Goal: Task Accomplishment & Management: Use online tool/utility

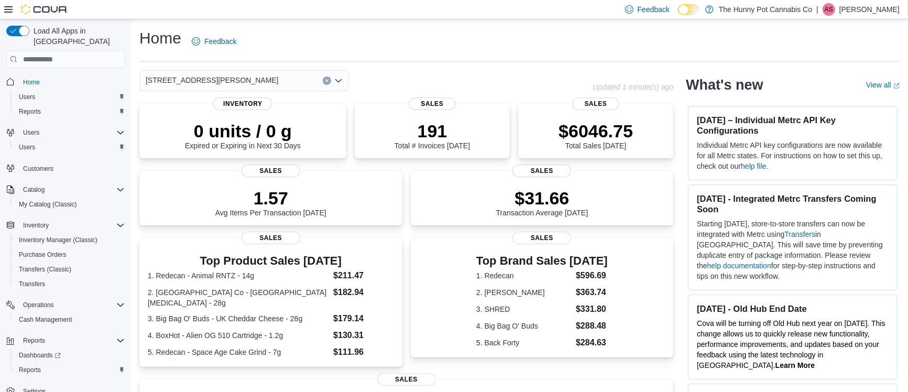
click at [692, 9] on icon at bounding box center [689, 10] width 6 height 6
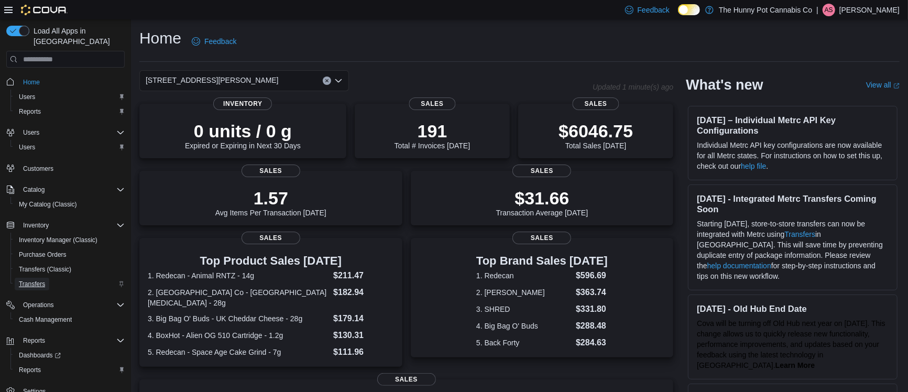
click at [39, 280] on span "Transfers" at bounding box center [32, 284] width 26 height 8
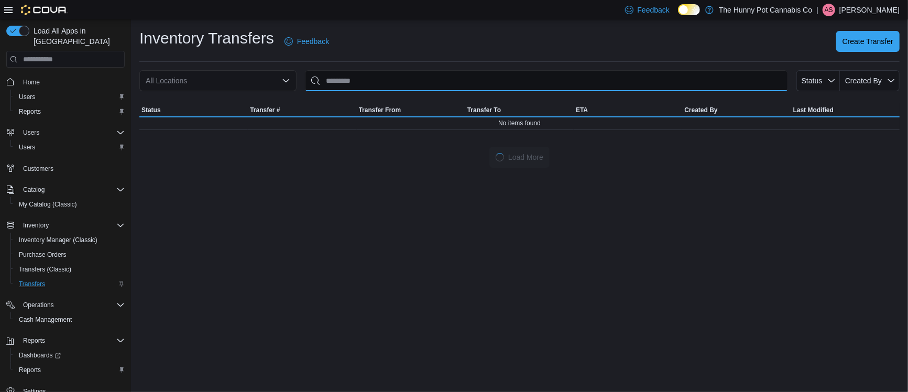
click at [363, 78] on input "This is a search bar. After typing your query, hit enter to filter the results …" at bounding box center [546, 80] width 483 height 21
type input "***"
